Goal: Task Accomplishment & Management: Use online tool/utility

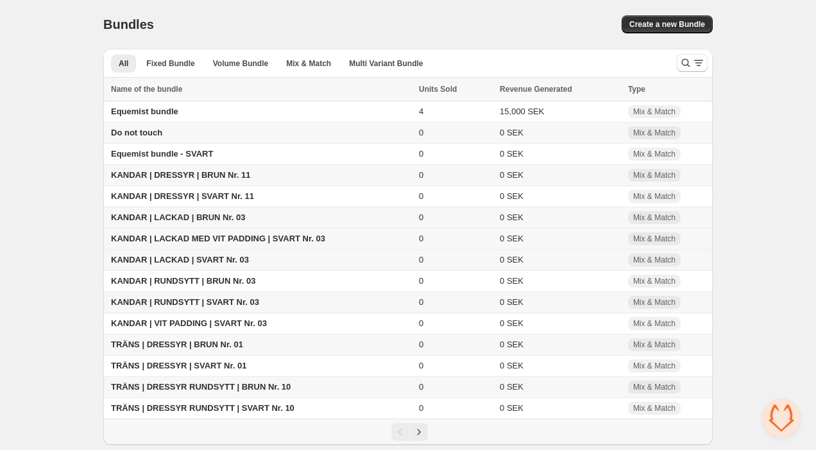
scroll to position [4, 0]
click at [196, 235] on span "KANDAR | LACKAD MED VIT PADDING | SVART Nr. 03" at bounding box center [218, 238] width 214 height 10
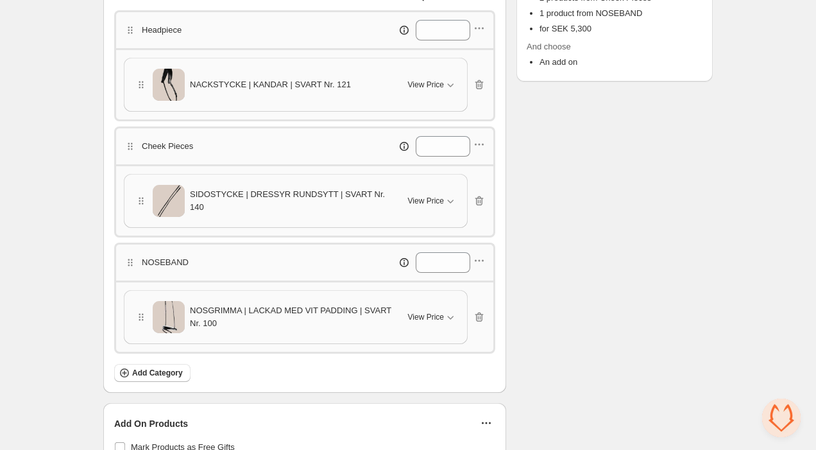
scroll to position [353, 0]
click at [425, 147] on input "*" at bounding box center [433, 147] width 35 height 21
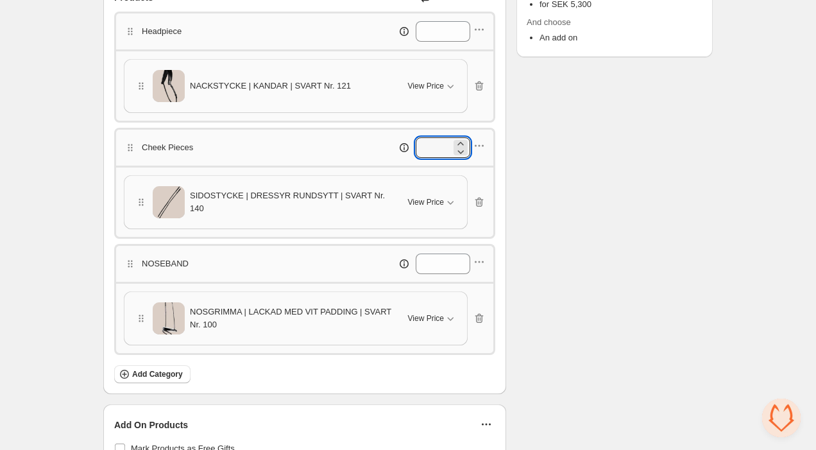
type input "*"
click at [350, 240] on div "Headpiece * NACKSTYCKE | KANDAR | SVART Nr. 121 View Price Cancel Apply Select …" at bounding box center [304, 183] width 381 height 343
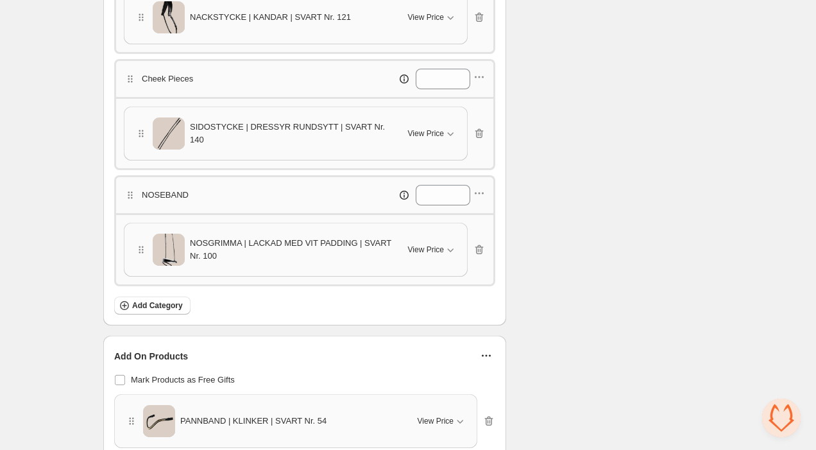
scroll to position [430, 0]
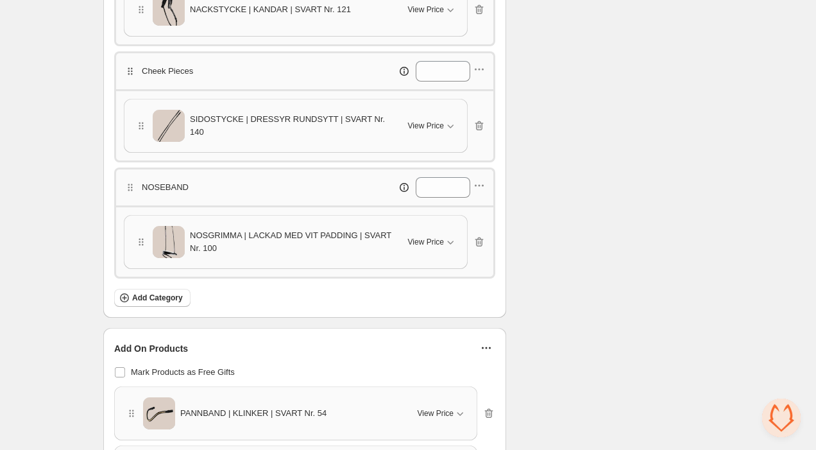
click at [129, 70] on icon "button" at bounding box center [130, 71] width 13 height 13
click at [480, 73] on icon "button" at bounding box center [479, 69] width 13 height 13
click at [482, 137] on span "Duplicate category" at bounding box center [485, 137] width 69 height 13
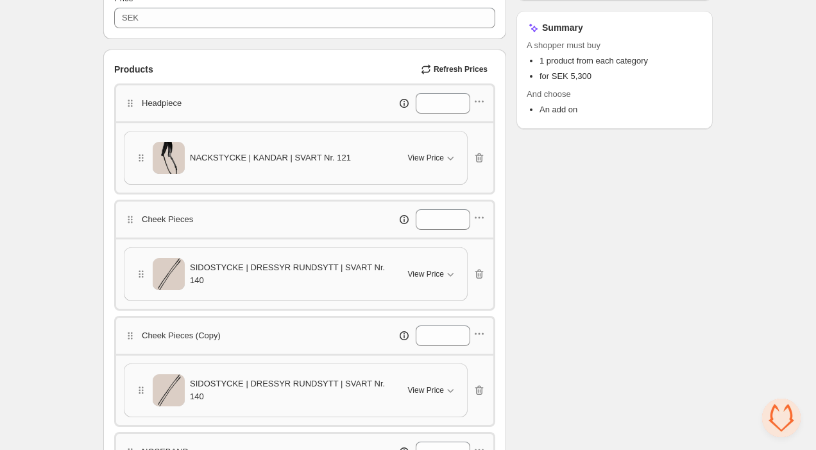
scroll to position [273, 0]
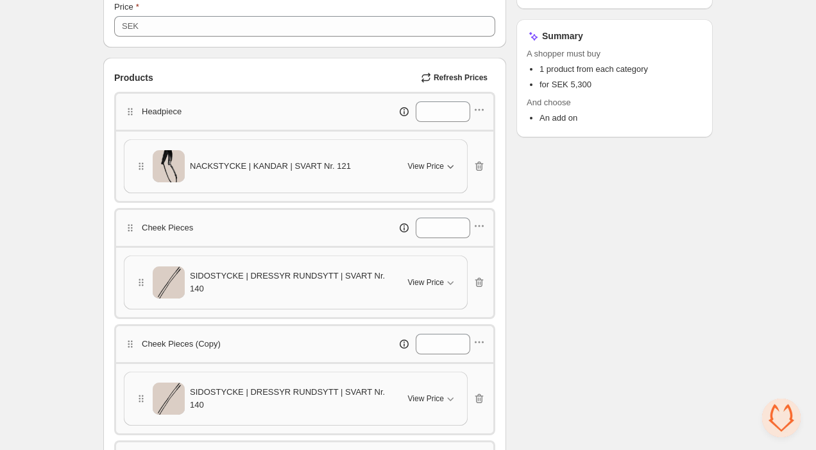
click at [443, 163] on span "View Price" at bounding box center [426, 166] width 36 height 10
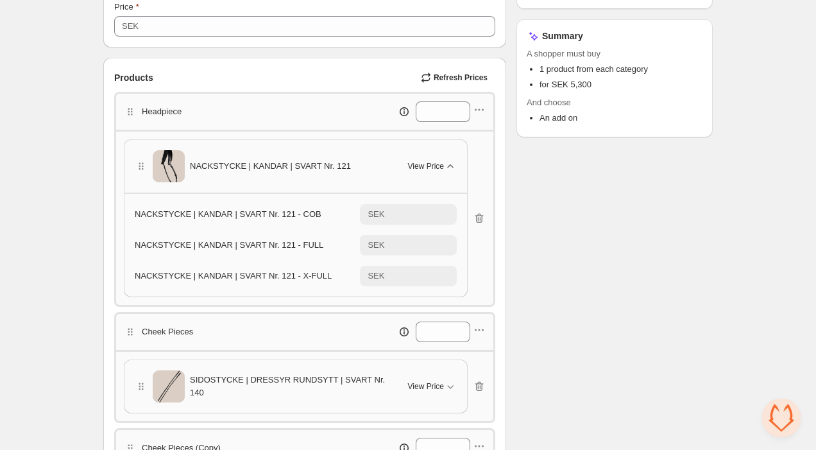
click at [450, 167] on icon "button" at bounding box center [450, 166] width 13 height 13
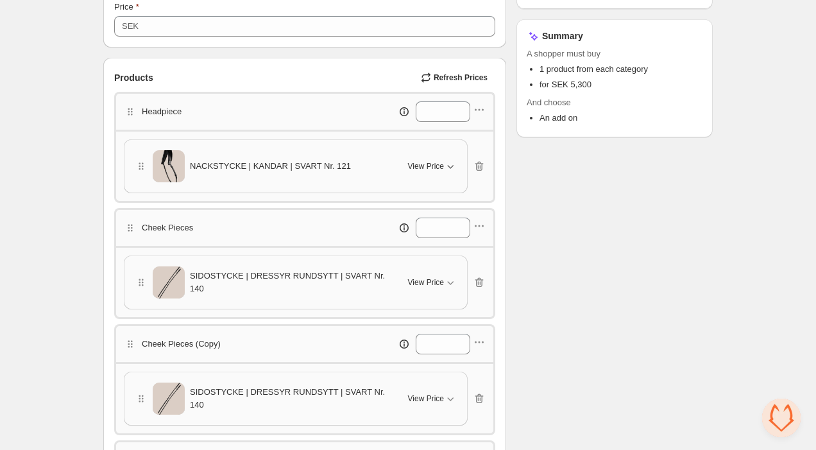
click at [388, 269] on div "SIDOSTYCKE | DRESSYR RUNDSYTT | SVART Nr. 140" at bounding box center [264, 282] width 258 height 32
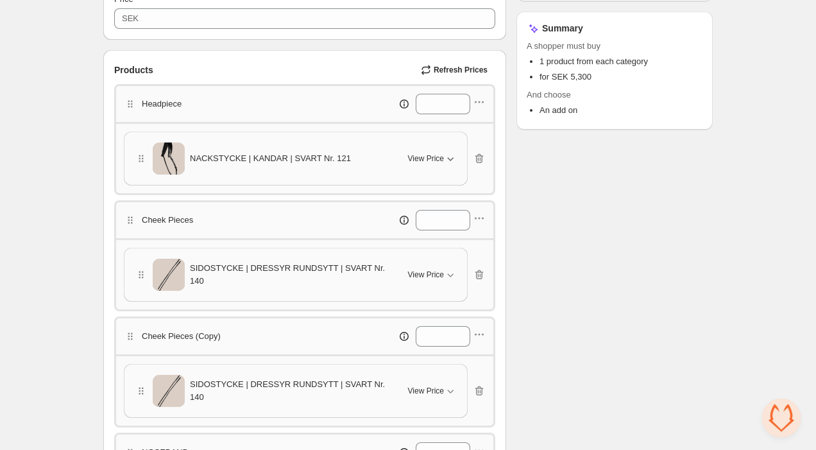
scroll to position [289, 0]
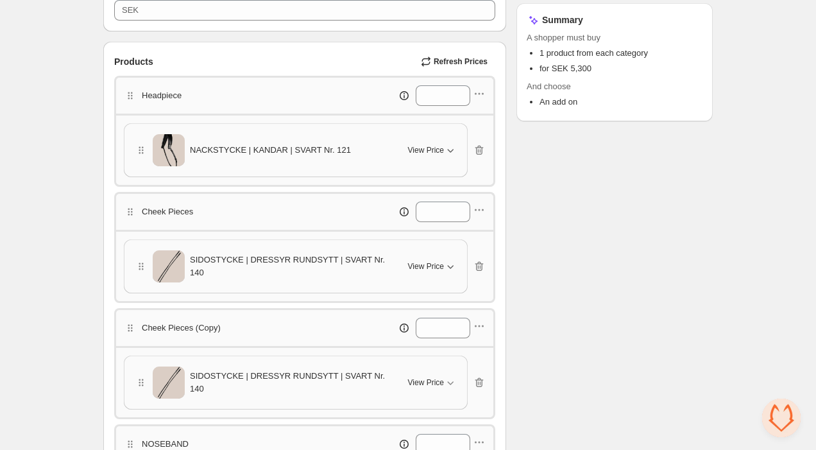
click at [403, 269] on button "View Price" at bounding box center [432, 266] width 64 height 21
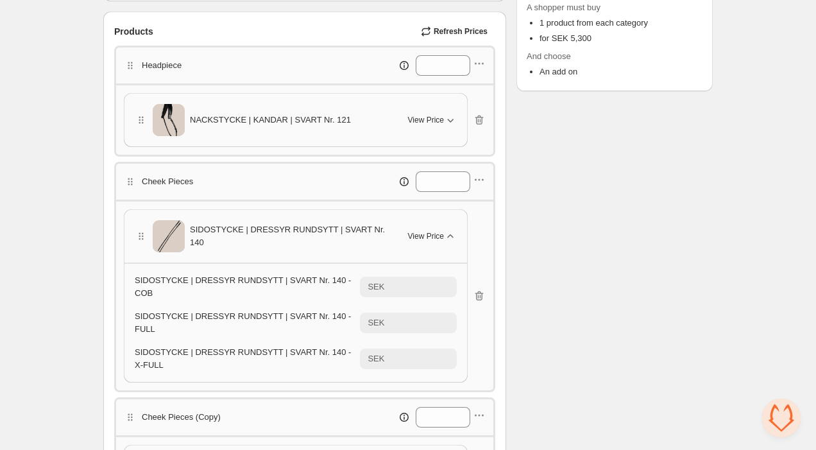
scroll to position [333, 0]
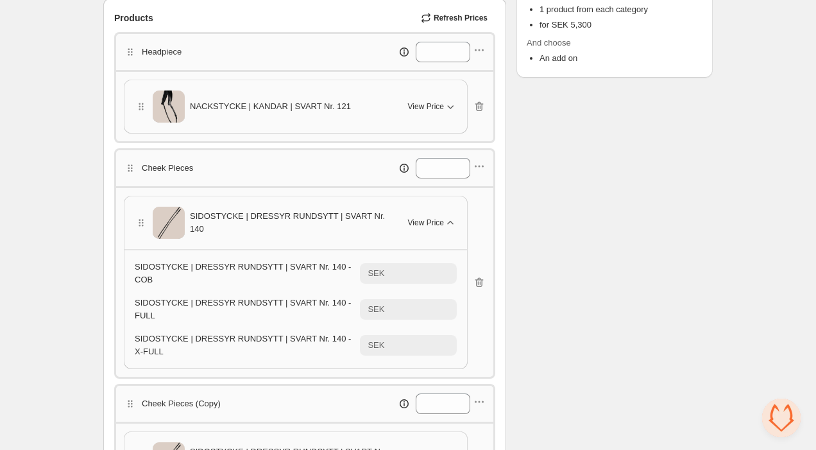
click at [429, 220] on span "View Price" at bounding box center [426, 222] width 36 height 10
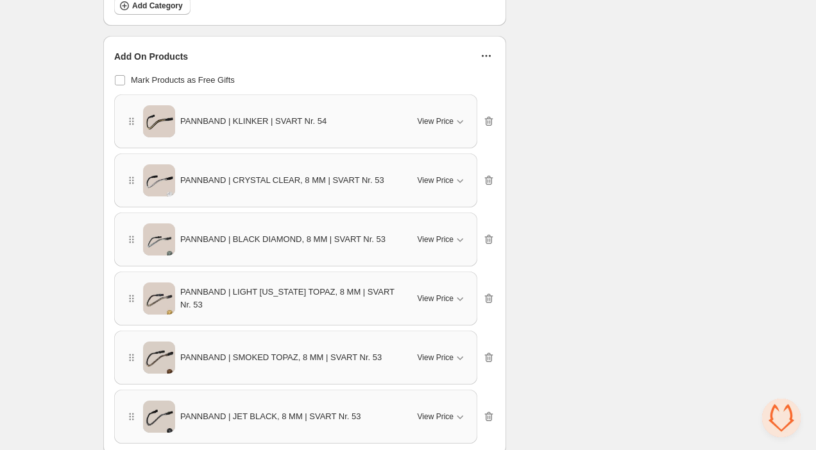
scroll to position [840, 0]
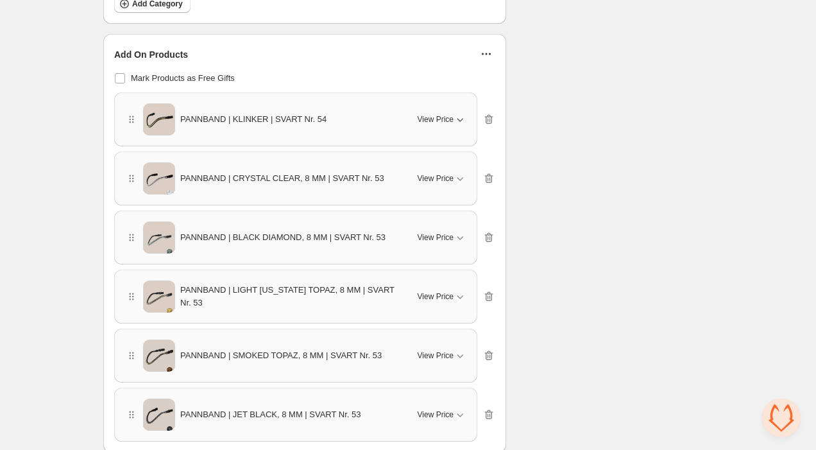
click at [431, 123] on span "View Price" at bounding box center [436, 119] width 36 height 10
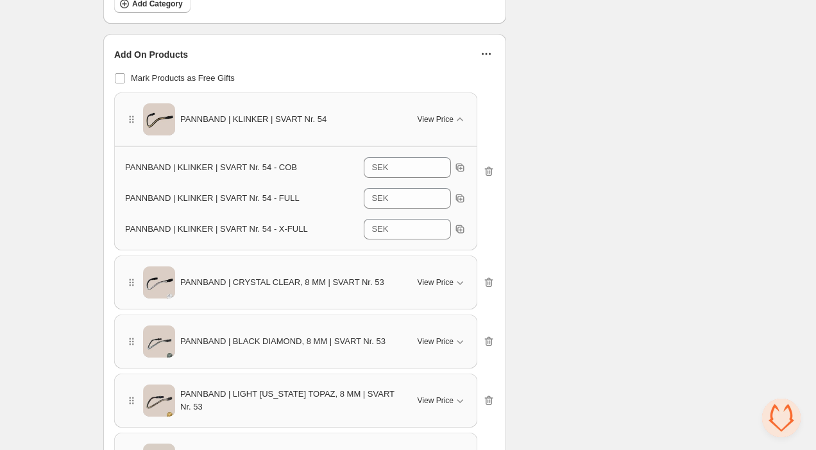
click at [446, 251] on div "PANNBAND | KLINKER | SVART Nr. 54 View Price PANNBAND | KLINKER | SVART Nr. 54 …" at bounding box center [304, 318] width 381 height 453
click at [436, 278] on span "View Price" at bounding box center [436, 282] width 36 height 10
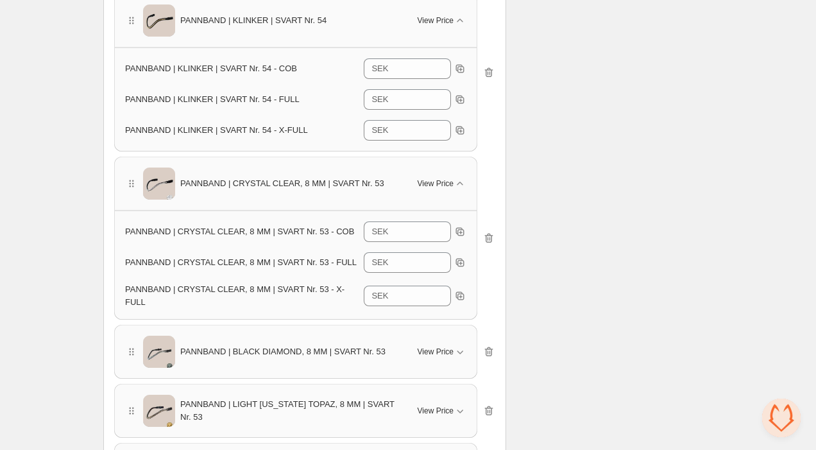
scroll to position [951, 0]
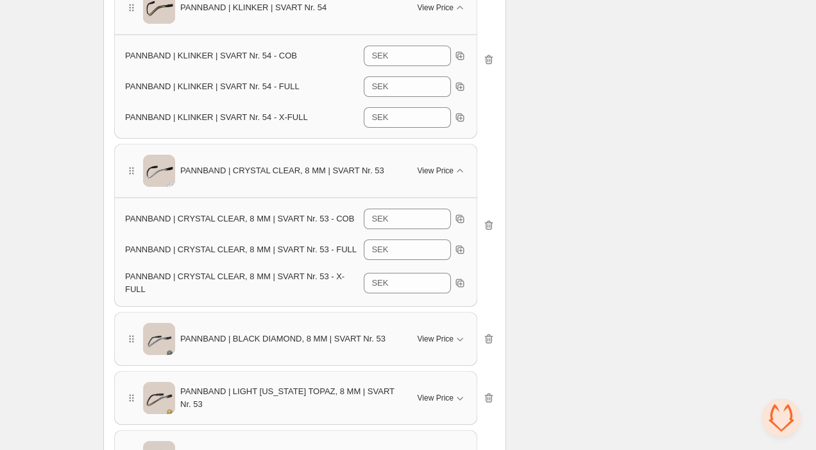
click at [454, 153] on div "PANNBAND | CRYSTAL CLEAR, 8 MM | SVART Nr. 53 View Price" at bounding box center [296, 170] width 362 height 53
click at [447, 165] on div "View Price" at bounding box center [442, 170] width 49 height 13
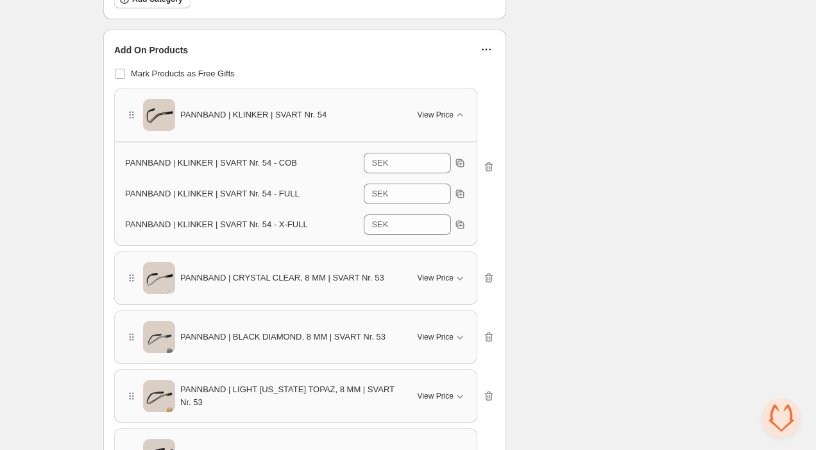
scroll to position [825, 0]
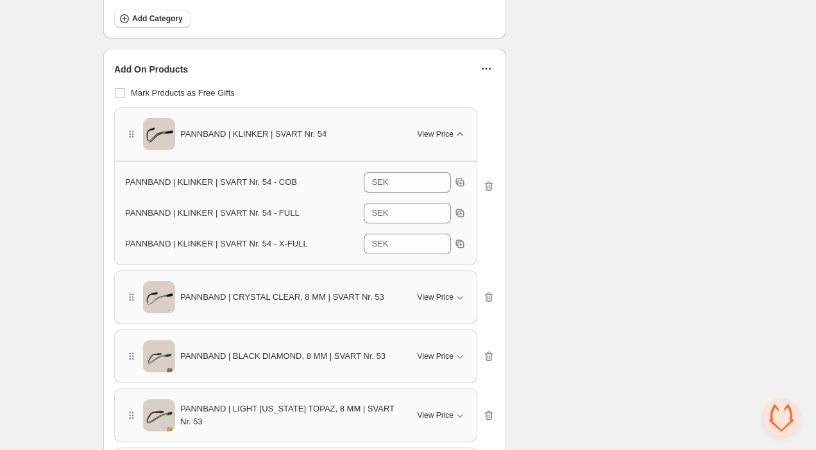
click at [444, 136] on span "View Price" at bounding box center [436, 134] width 36 height 10
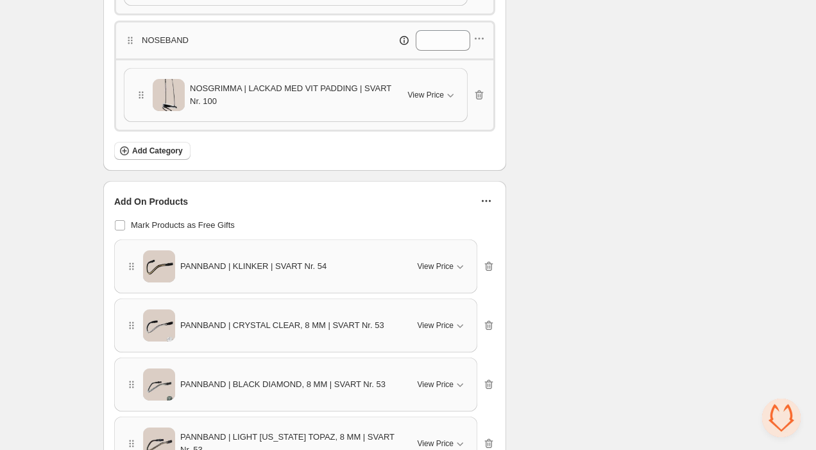
scroll to position [673, 0]
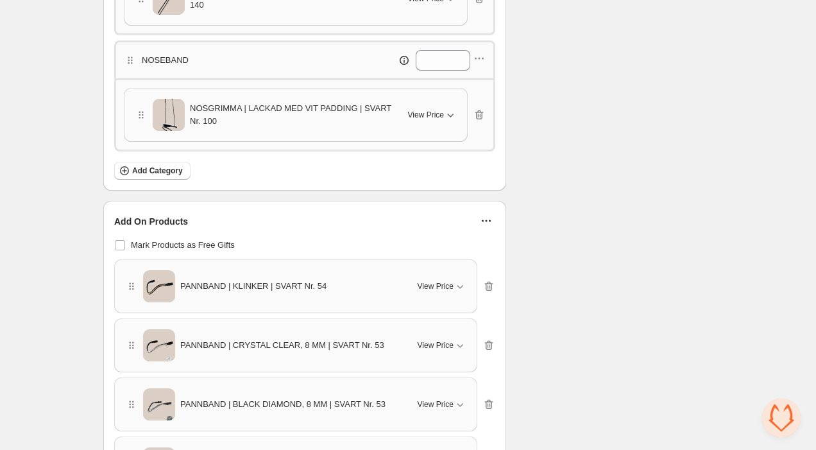
click at [441, 116] on span "View Price" at bounding box center [426, 115] width 36 height 10
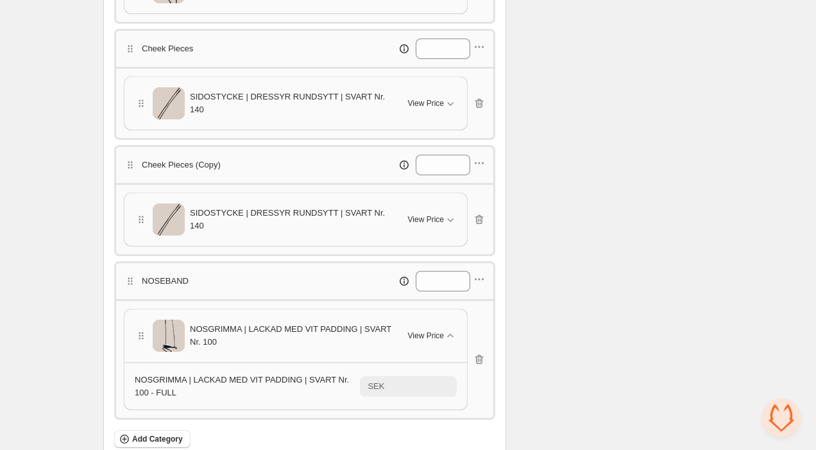
scroll to position [450, 0]
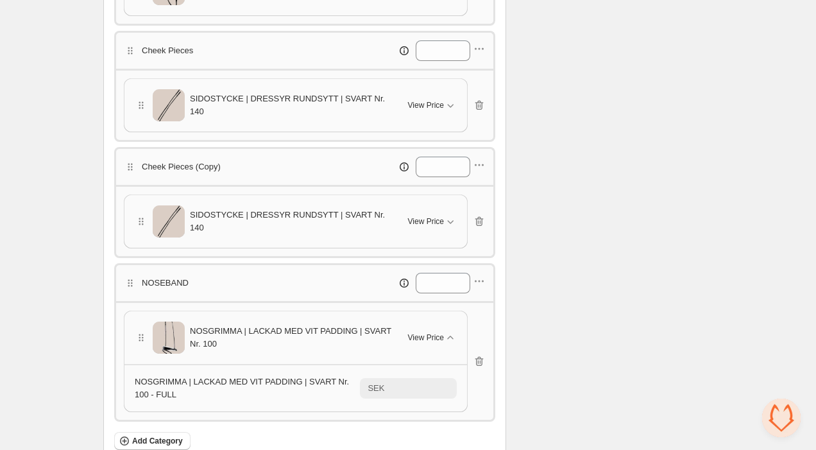
click at [246, 171] on div "Cheek Pieces (Copy) *" at bounding box center [305, 167] width 362 height 21
click at [221, 164] on p "Cheek Pieces (Copy)" at bounding box center [181, 166] width 79 height 13
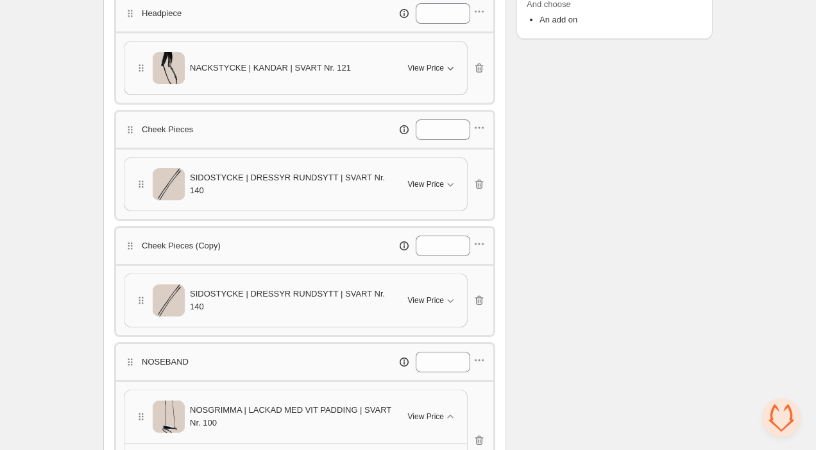
scroll to position [377, 0]
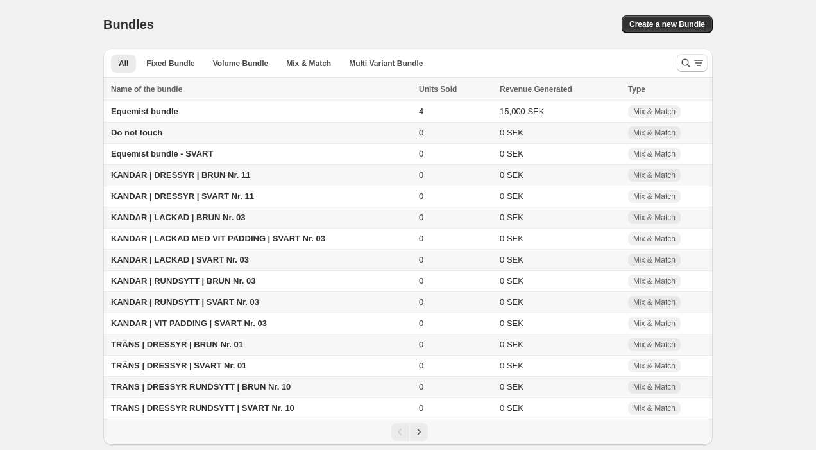
scroll to position [4, 0]
click at [420, 438] on icon "Next" at bounding box center [418, 431] width 13 height 13
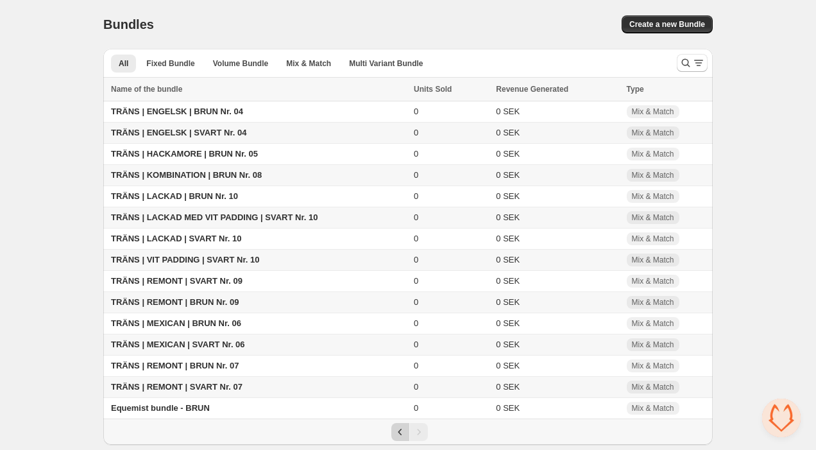
click at [398, 437] on icon "Previous" at bounding box center [400, 431] width 13 height 13
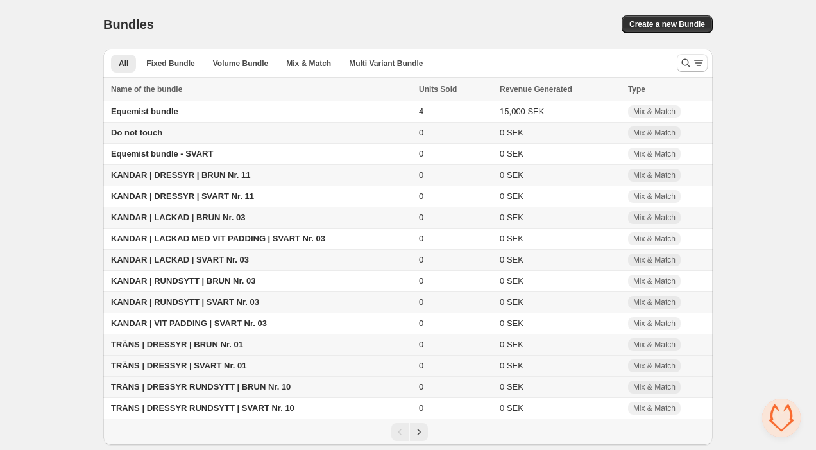
click at [185, 370] on span "TRÄNS | DRESSYR | SVART Nr. 01" at bounding box center [178, 366] width 135 height 10
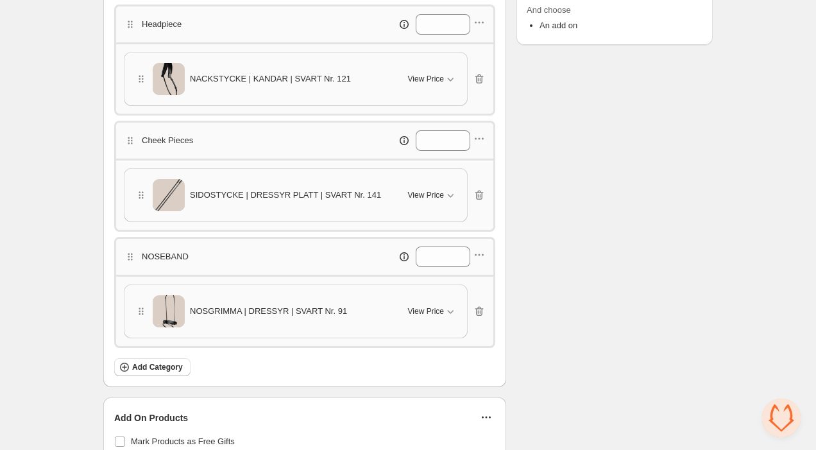
scroll to position [383, 0]
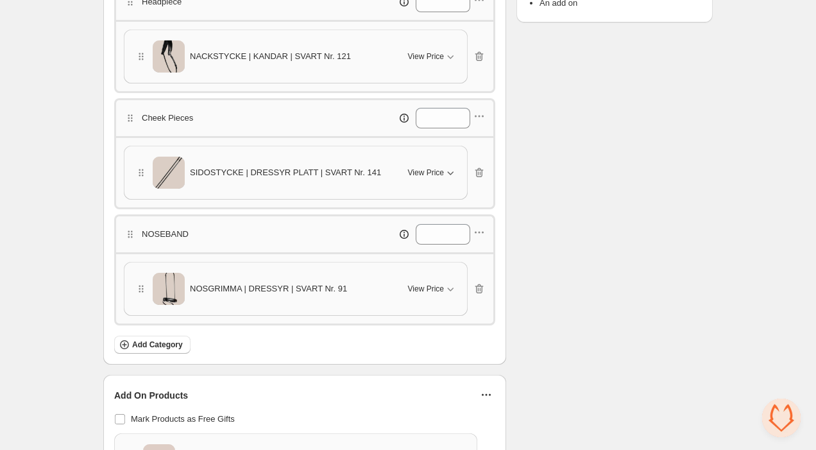
click at [445, 179] on button "View Price" at bounding box center [432, 172] width 64 height 21
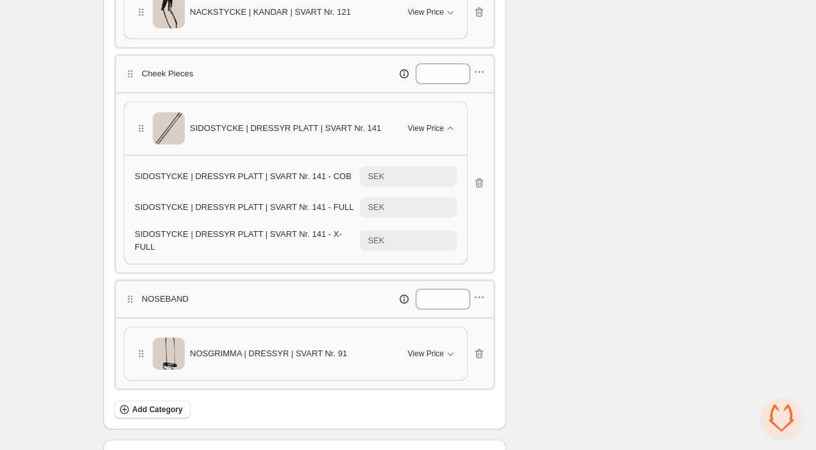
scroll to position [445, 0]
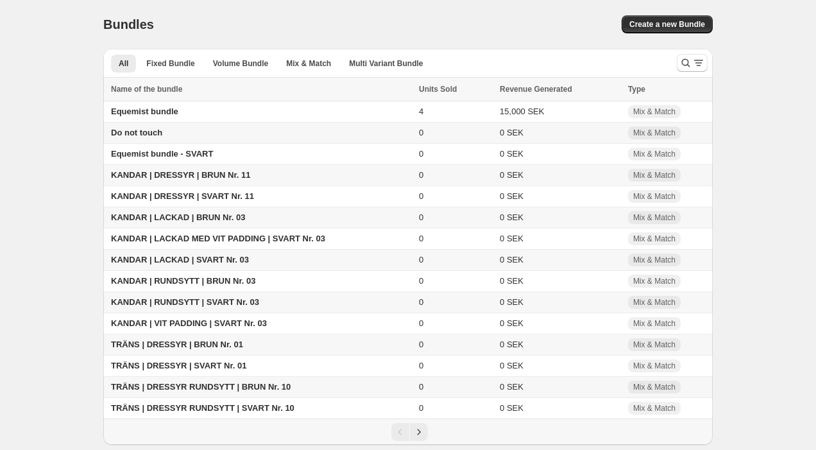
scroll to position [4, 0]
click at [193, 411] on span "TRÄNS | DRESSYR RUNDSYTT | SVART Nr. 10" at bounding box center [202, 408] width 183 height 10
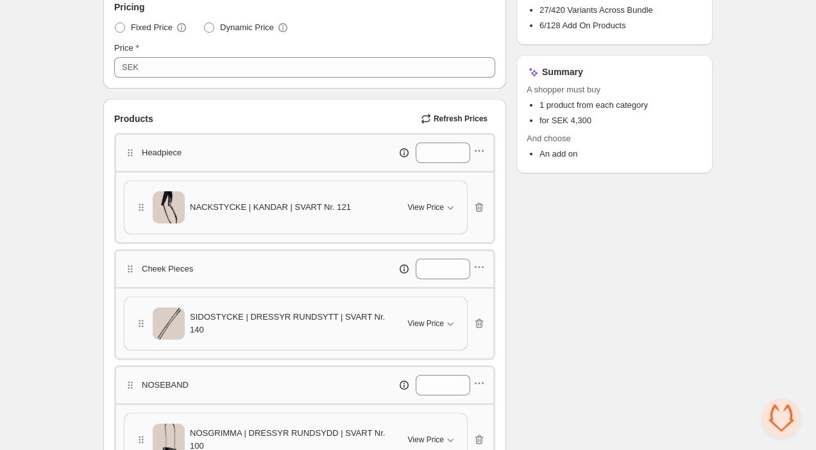
scroll to position [271, 0]
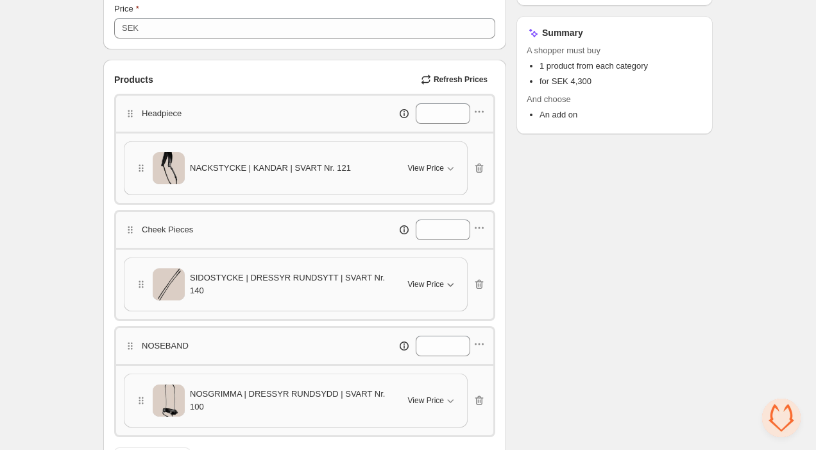
click at [446, 283] on icon "button" at bounding box center [450, 284] width 13 height 13
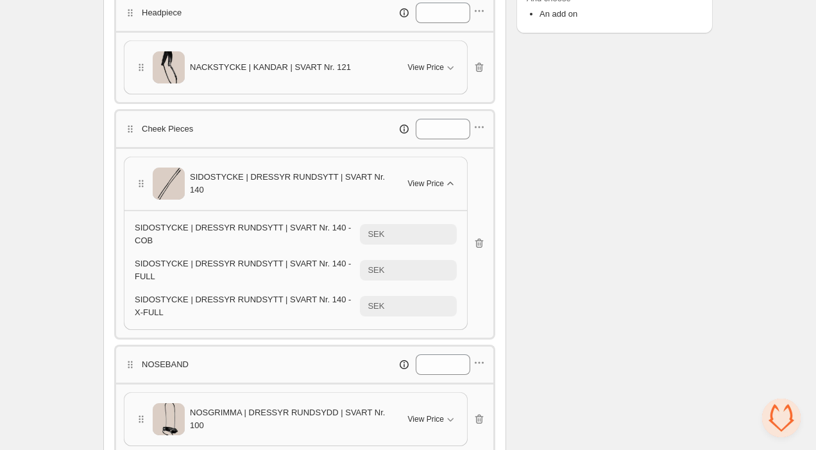
scroll to position [380, 0]
